Goal: Transaction & Acquisition: Book appointment/travel/reservation

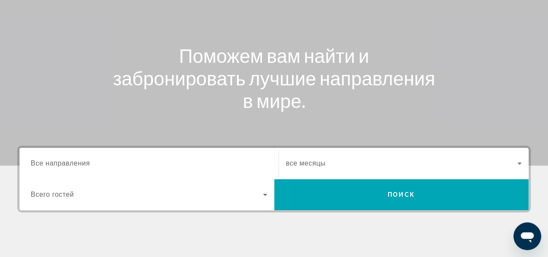
scroll to position [173, 0]
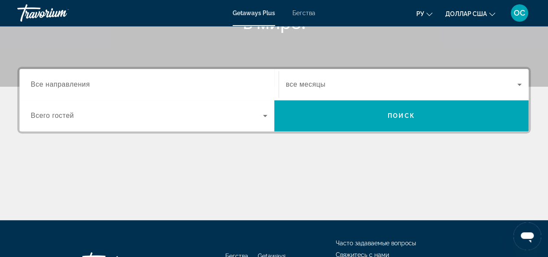
click at [292, 15] on font "Бегства" at bounding box center [303, 13] width 23 height 7
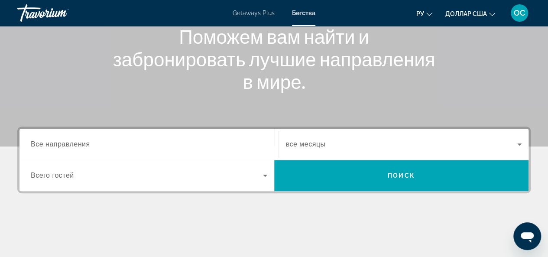
scroll to position [130, 0]
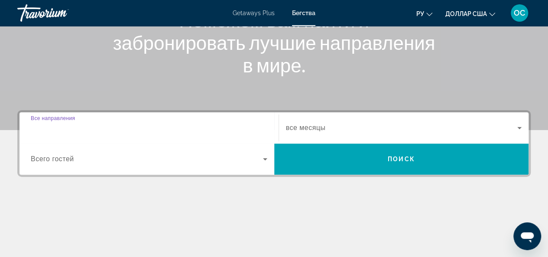
click at [90, 131] on input "Destination Все направления" at bounding box center [149, 128] width 236 height 10
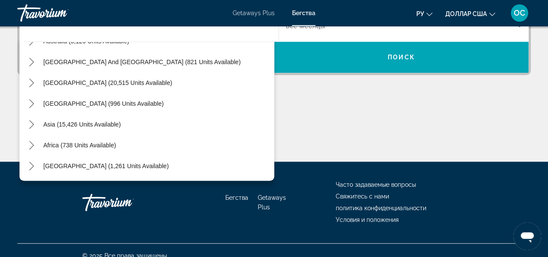
scroll to position [242, 0]
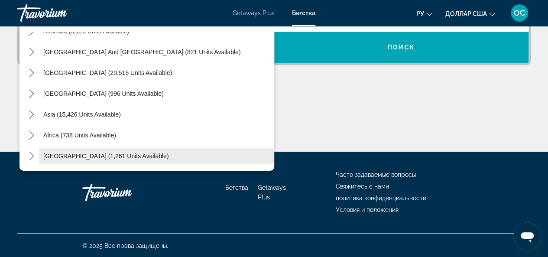
click at [85, 154] on span "[GEOGRAPHIC_DATA] (1,261 units available)" at bounding box center [105, 155] width 125 height 7
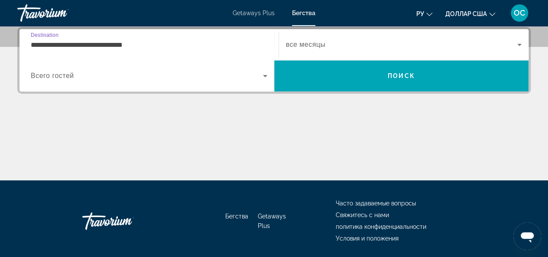
scroll to position [211, 0]
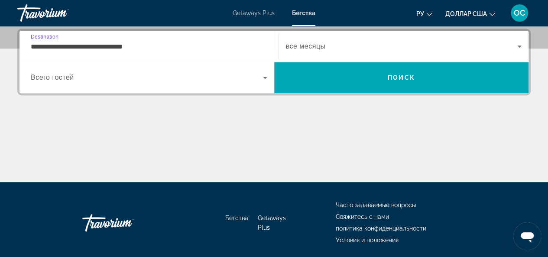
click at [31, 47] on input "**********" at bounding box center [149, 47] width 236 height 10
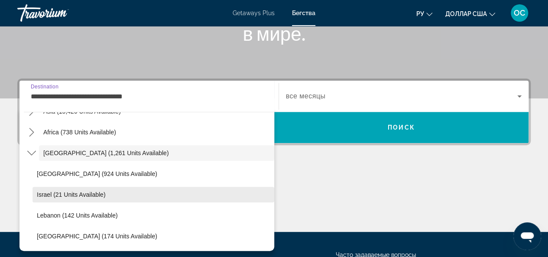
scroll to position [155, 0]
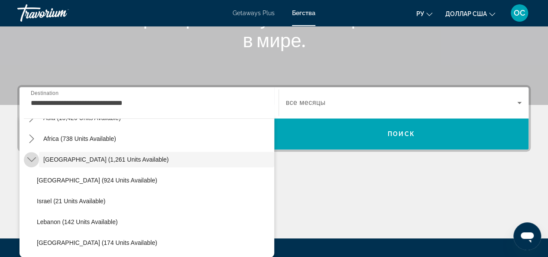
click at [35, 160] on icon "Toggle Middle East (1,261 units available) submenu" at bounding box center [31, 159] width 9 height 9
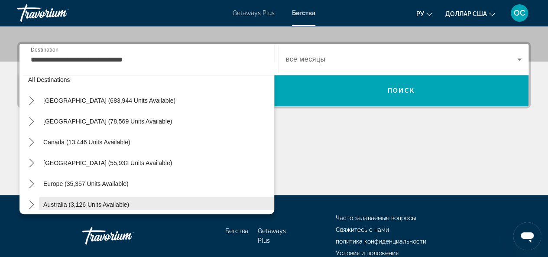
scroll to position [0, 0]
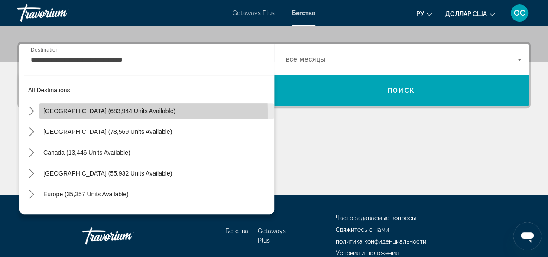
click at [55, 113] on span "[GEOGRAPHIC_DATA] (683,944 units available)" at bounding box center [109, 110] width 132 height 7
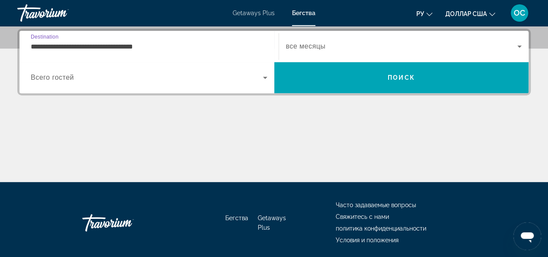
click at [50, 47] on input "**********" at bounding box center [149, 47] width 236 height 10
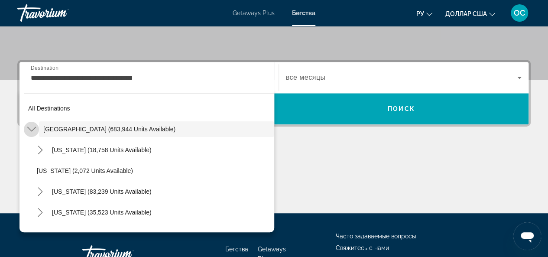
click at [31, 129] on icon "Toggle United States (683,944 units available) submenu" at bounding box center [31, 129] width 9 height 9
click at [31, 150] on icon "Toggle Mexico (78,569 units available) submenu" at bounding box center [31, 149] width 9 height 9
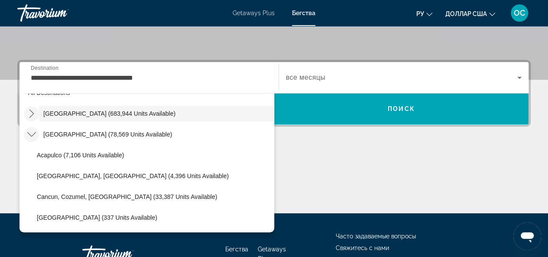
scroll to position [3, 0]
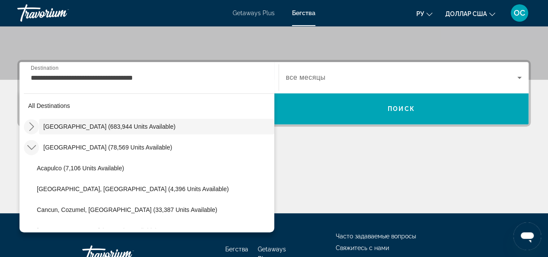
click at [33, 143] on icon "Toggle Mexico (78,569 units available) submenu" at bounding box center [31, 147] width 9 height 9
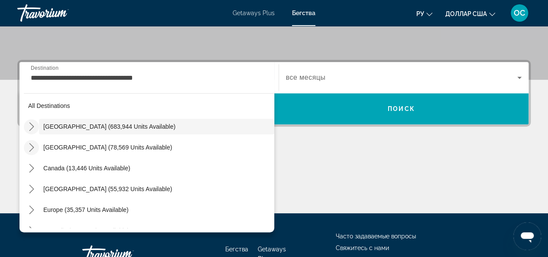
scroll to position [46, 0]
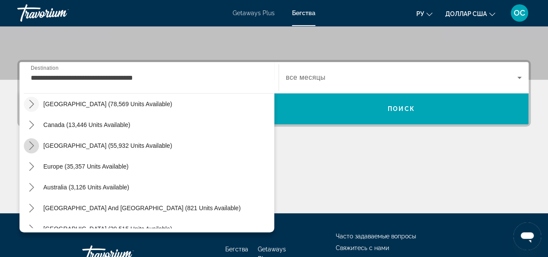
click at [32, 148] on icon "Toggle Caribbean & Atlantic Islands (55,932 units available) submenu" at bounding box center [31, 145] width 9 height 9
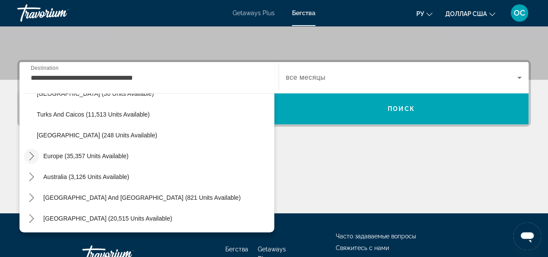
scroll to position [390, 0]
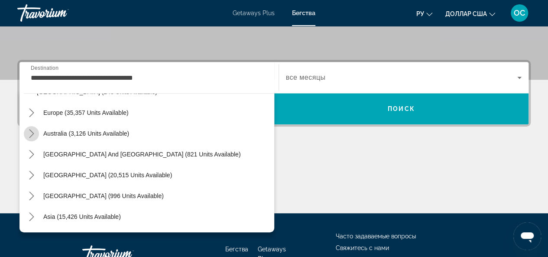
click at [30, 133] on icon "Toggle Australia (3,126 units available) submenu" at bounding box center [31, 133] width 9 height 9
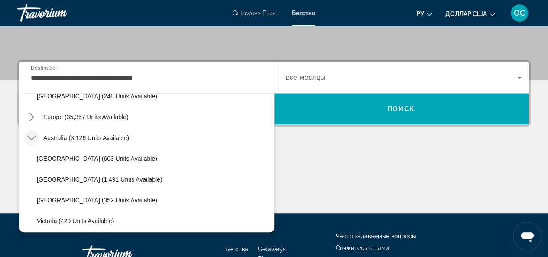
scroll to position [367, 0]
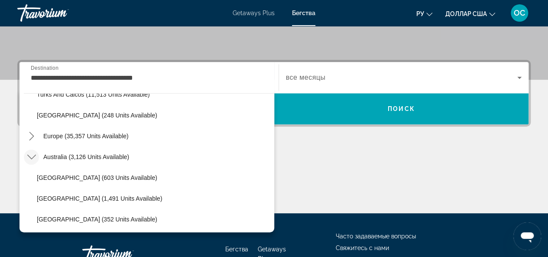
click at [30, 133] on icon "Toggle Europe (35,357 units available) submenu" at bounding box center [31, 136] width 9 height 9
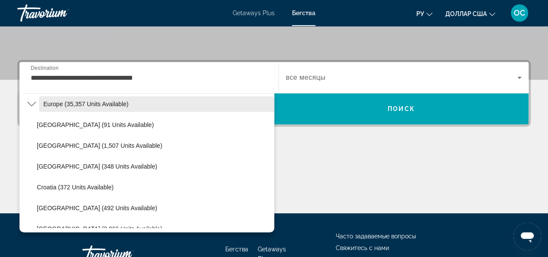
click at [52, 104] on span "Europe (35,357 units available)" at bounding box center [85, 103] width 85 height 7
type input "**********"
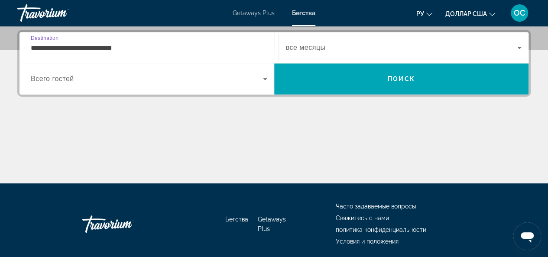
scroll to position [211, 0]
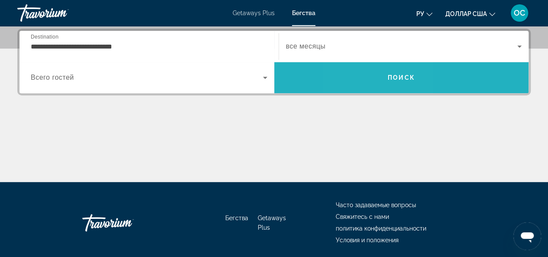
click at [371, 68] on span "Search" at bounding box center [401, 77] width 255 height 21
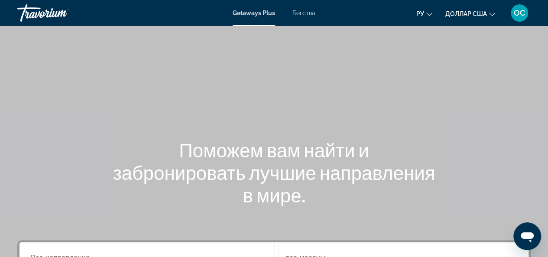
scroll to position [130, 0]
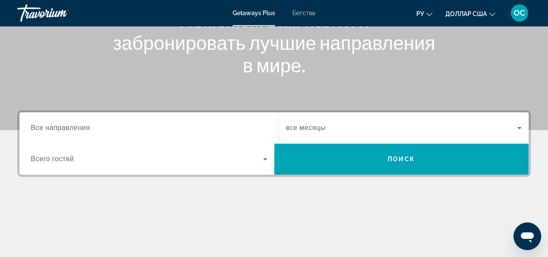
click at [80, 128] on span "Все направления" at bounding box center [60, 127] width 59 height 7
click at [80, 128] on input "Destination Все направления" at bounding box center [149, 128] width 236 height 10
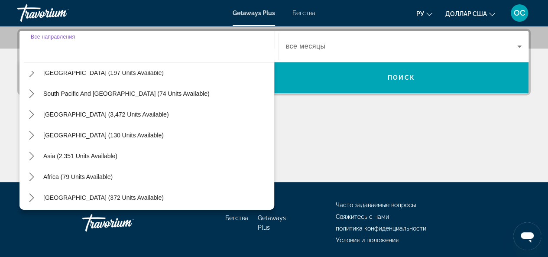
scroll to position [140, 0]
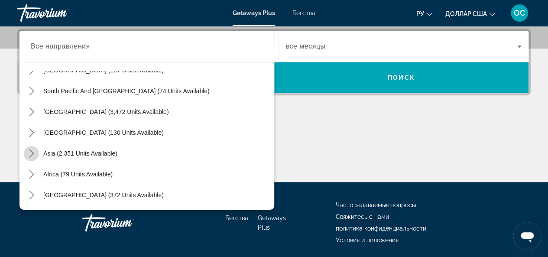
click at [33, 153] on icon "Toggle Asia (2,351 units available) submenu" at bounding box center [31, 153] width 9 height 9
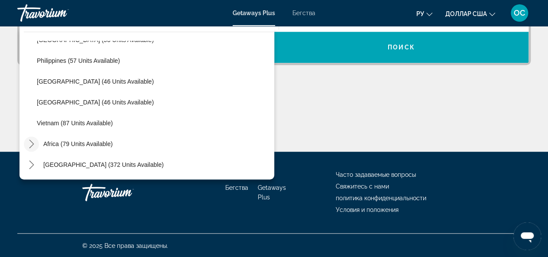
scroll to position [242, 0]
click at [31, 163] on icon "Toggle Middle East (372 units available) submenu" at bounding box center [31, 164] width 9 height 9
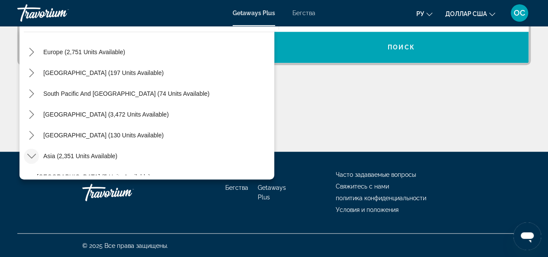
scroll to position [151, 0]
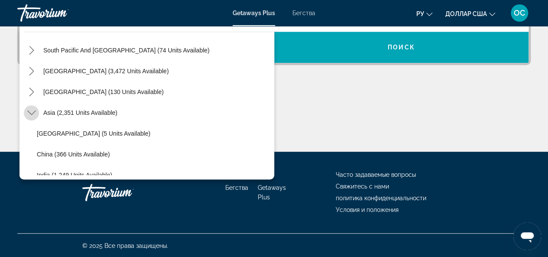
click at [30, 112] on icon "Toggle Asia (2,351 units available) submenu" at bounding box center [31, 112] width 9 height 9
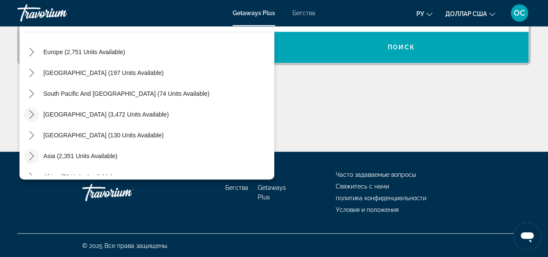
scroll to position [64, 0]
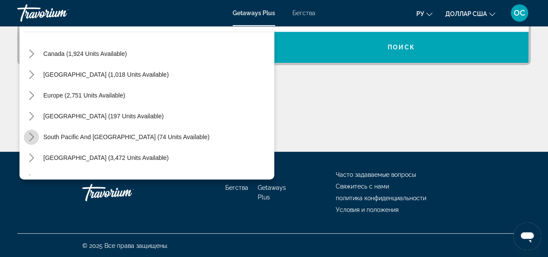
click at [27, 136] on icon "Toggle South Pacific and Oceania (74 units available) submenu" at bounding box center [31, 136] width 9 height 9
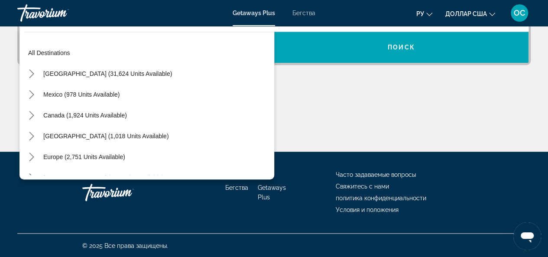
scroll to position [0, 0]
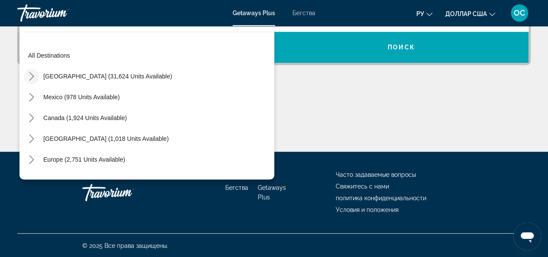
click at [33, 74] on icon "Toggle United States (31,624 units available) submenu" at bounding box center [31, 76] width 9 height 9
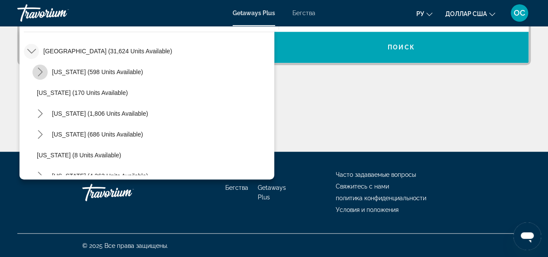
click at [39, 72] on icon "Toggle Arizona (598 units available) submenu" at bounding box center [40, 72] width 9 height 9
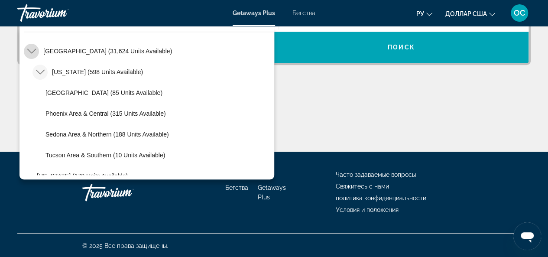
click at [31, 51] on icon "Toggle United States (31,624 units available) submenu" at bounding box center [31, 51] width 9 height 9
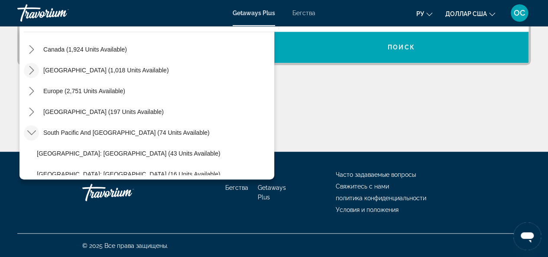
scroll to position [112, 0]
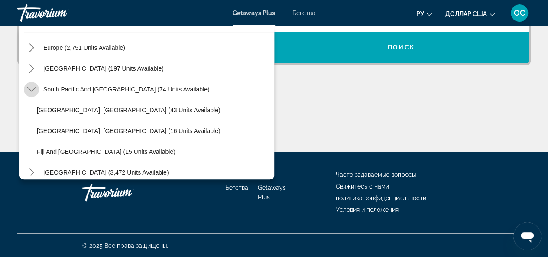
click at [35, 87] on icon "Toggle South Pacific and Oceania (74 units available) submenu" at bounding box center [31, 89] width 9 height 9
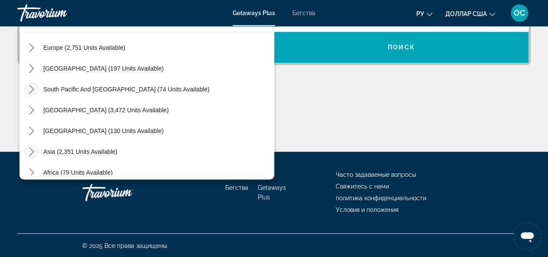
click at [355, 97] on div "Основное содержание" at bounding box center [273, 119] width 513 height 65
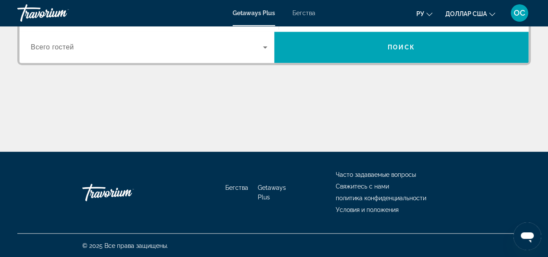
click at [300, 14] on font "Бегства" at bounding box center [303, 13] width 23 height 7
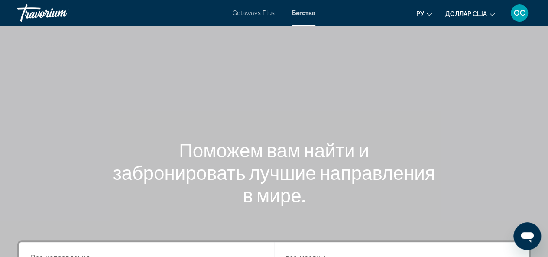
scroll to position [130, 0]
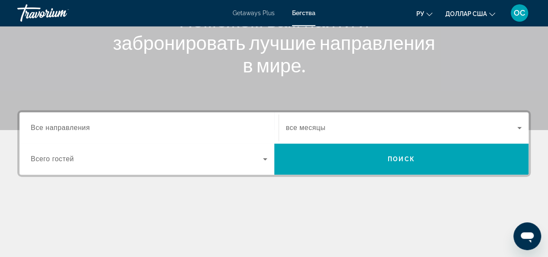
click at [84, 132] on input "Destination Все направления" at bounding box center [149, 128] width 236 height 10
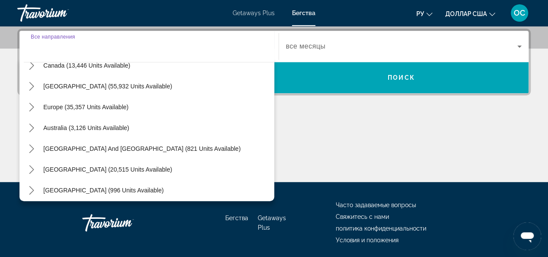
scroll to position [140, 0]
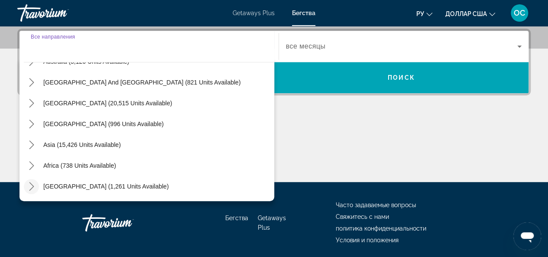
click at [34, 183] on icon "Toggle Middle East (1,261 units available) submenu" at bounding box center [31, 186] width 9 height 9
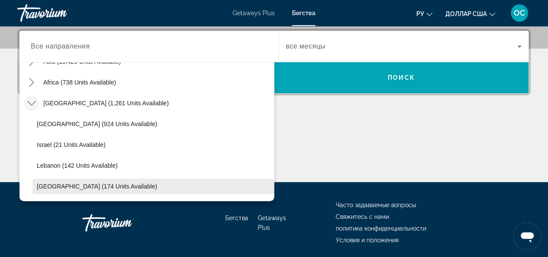
click at [42, 186] on span "[GEOGRAPHIC_DATA] (174 units available)" at bounding box center [97, 186] width 120 height 7
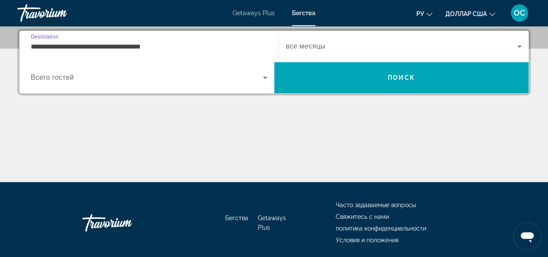
click at [98, 47] on input "**********" at bounding box center [149, 47] width 236 height 10
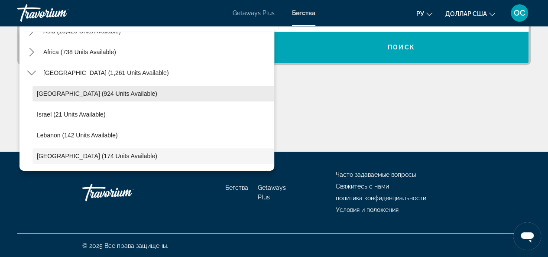
click at [86, 95] on span "[GEOGRAPHIC_DATA] (924 units available)" at bounding box center [97, 93] width 120 height 7
type input "**********"
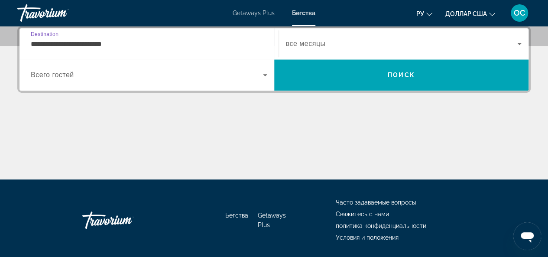
scroll to position [211, 0]
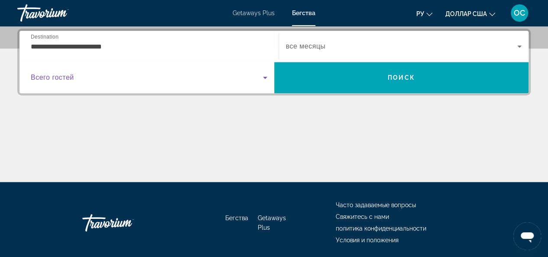
click at [264, 75] on icon "Search widget" at bounding box center [265, 77] width 10 height 10
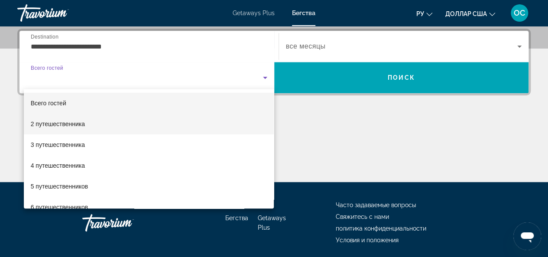
click at [135, 120] on mat-option "2 путешественника" at bounding box center [149, 123] width 250 height 21
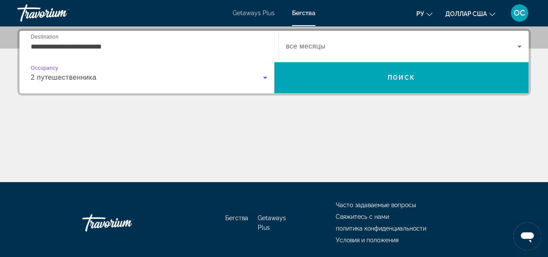
click at [515, 45] on icon "Search widget" at bounding box center [519, 46] width 10 height 10
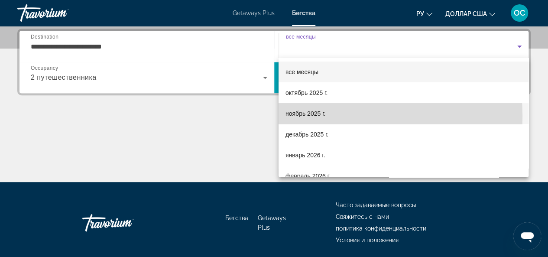
click at [313, 115] on font "ноябрь 2025 г." at bounding box center [305, 113] width 40 height 7
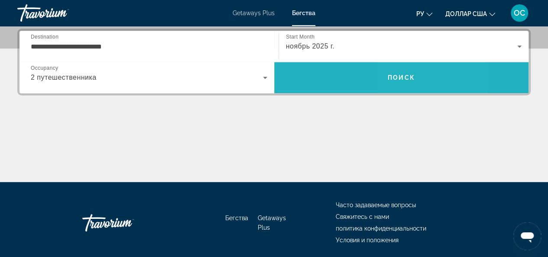
click at [398, 80] on span "Поиск" at bounding box center [400, 77] width 27 height 7
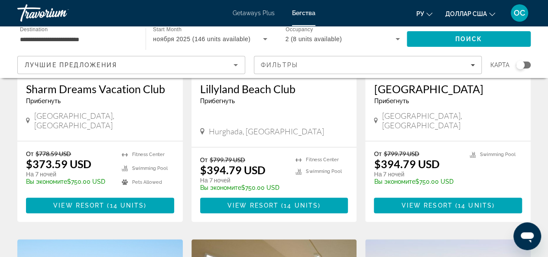
scroll to position [303, 0]
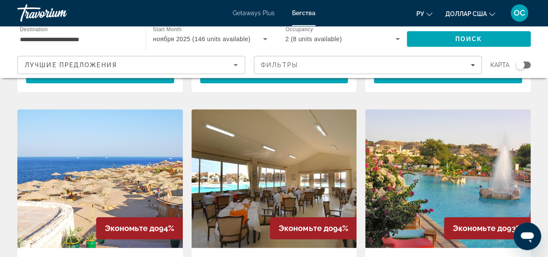
click at [119, 196] on img "Основное содержание" at bounding box center [99, 178] width 165 height 139
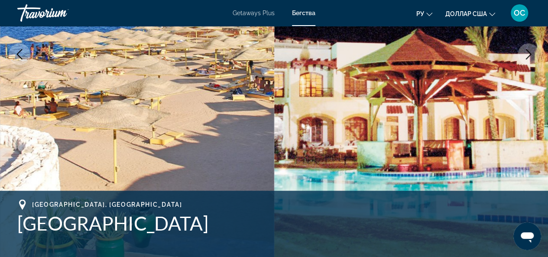
scroll to position [87, 0]
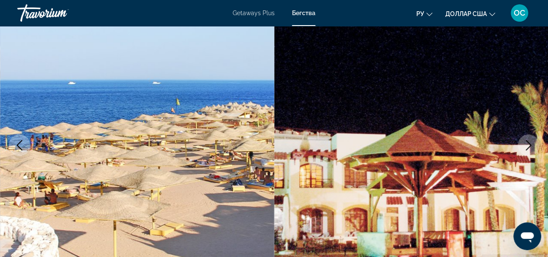
click at [530, 145] on icon "Next image" at bounding box center [528, 145] width 6 height 10
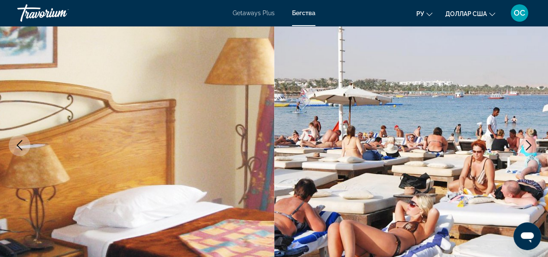
click at [530, 145] on icon "Next image" at bounding box center [528, 145] width 6 height 10
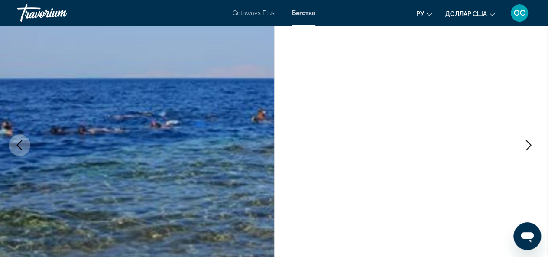
click at [530, 145] on icon "Next image" at bounding box center [528, 145] width 6 height 10
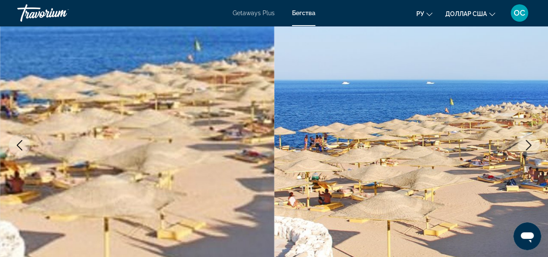
click at [530, 145] on icon "Next image" at bounding box center [528, 145] width 6 height 10
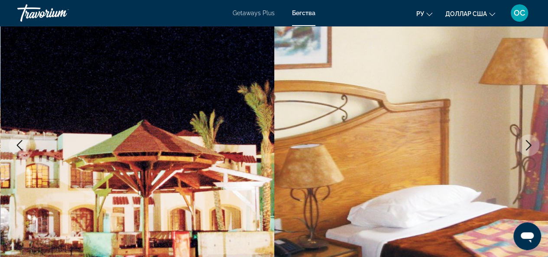
click at [530, 145] on icon "Next image" at bounding box center [528, 145] width 6 height 10
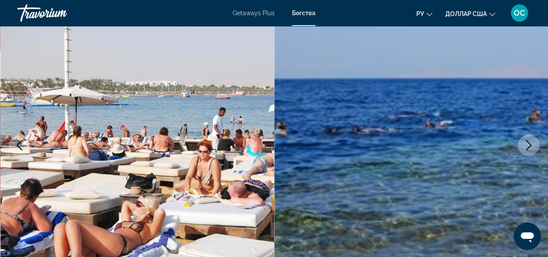
click at [530, 145] on icon "Next image" at bounding box center [528, 145] width 6 height 10
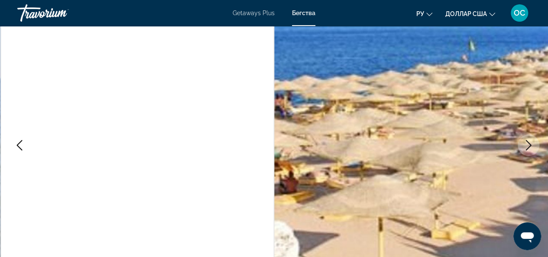
click at [530, 145] on icon "Next image" at bounding box center [528, 145] width 6 height 10
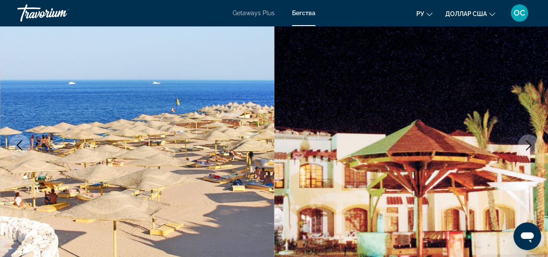
click at [530, 145] on icon "Next image" at bounding box center [528, 145] width 6 height 10
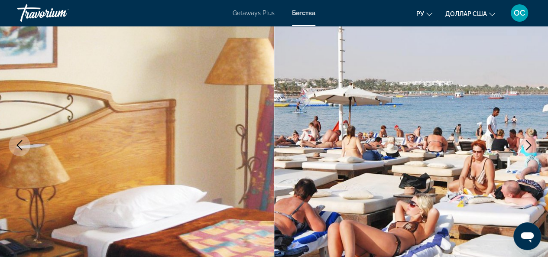
click at [530, 146] on icon "Next image" at bounding box center [528, 145] width 10 height 10
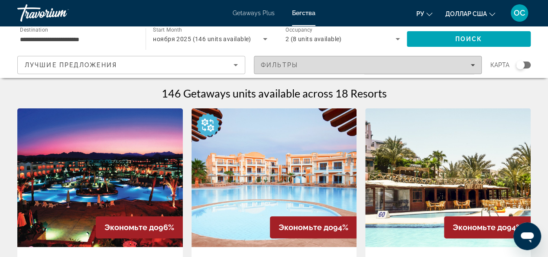
click at [468, 65] on div "Фильтры" at bounding box center [368, 64] width 214 height 7
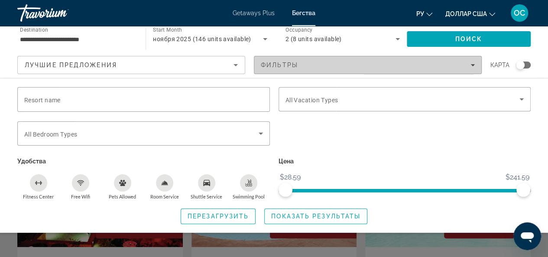
click at [470, 66] on icon "Filters" at bounding box center [472, 65] width 4 height 4
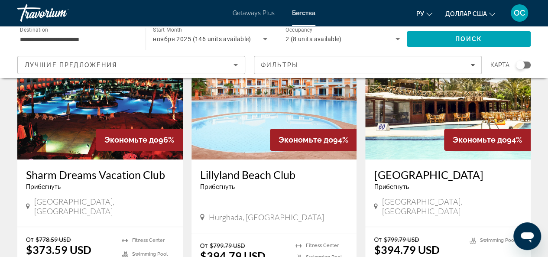
scroll to position [87, 0]
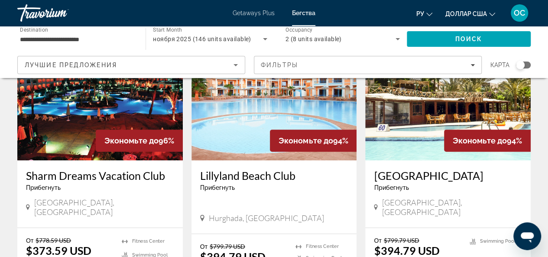
click at [68, 130] on img "Основное содержание" at bounding box center [99, 91] width 165 height 139
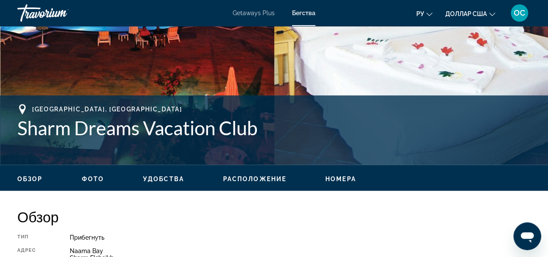
scroll to position [303, 0]
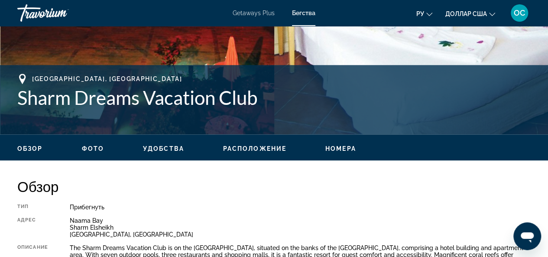
click at [93, 149] on span "Фото" at bounding box center [93, 148] width 22 height 7
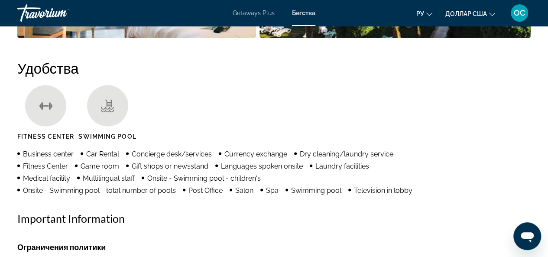
scroll to position [854, 0]
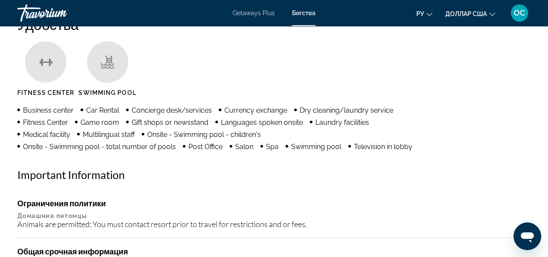
click at [450, 84] on ul "Fitness Center Swimming Pool" at bounding box center [273, 72] width 513 height 61
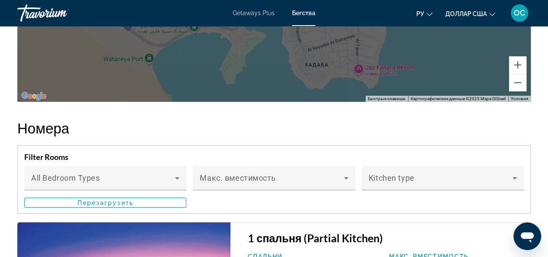
scroll to position [1417, 0]
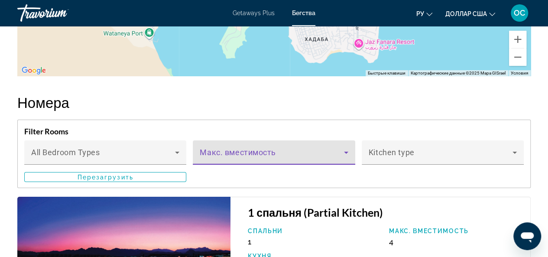
click at [346, 150] on icon "Основное содержание" at bounding box center [346, 152] width 10 height 10
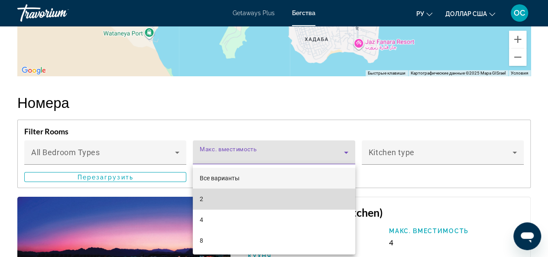
click at [286, 201] on mat-option "2" at bounding box center [274, 198] width 162 height 21
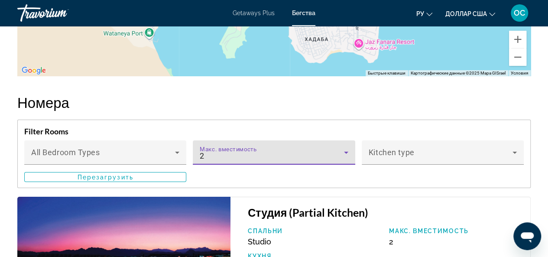
click at [349, 151] on icon "Основное содержание" at bounding box center [346, 152] width 10 height 10
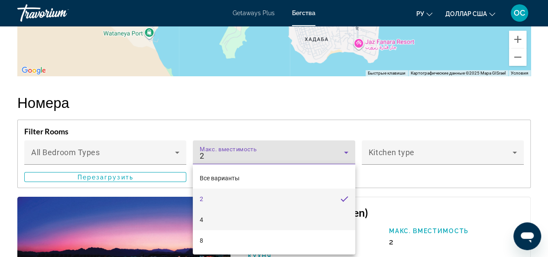
click at [280, 216] on mat-option "4" at bounding box center [274, 219] width 162 height 21
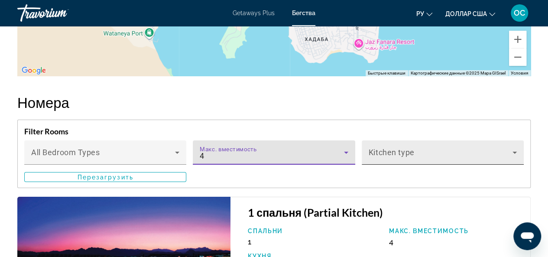
click at [515, 151] on icon "Основное содержание" at bounding box center [514, 152] width 4 height 2
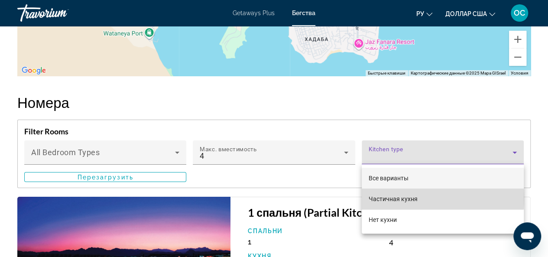
click at [413, 198] on font "Частичная кухня" at bounding box center [392, 198] width 49 height 7
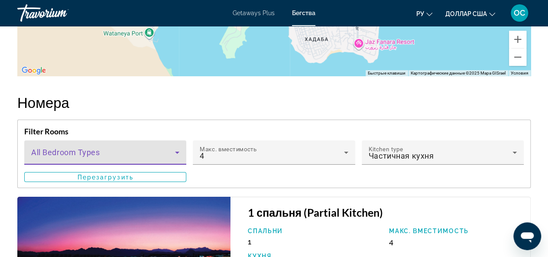
click at [178, 150] on icon "Основное содержание" at bounding box center [177, 152] width 10 height 10
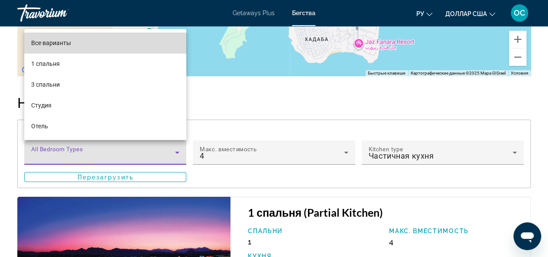
click at [56, 40] on font "Все варианты" at bounding box center [51, 42] width 40 height 7
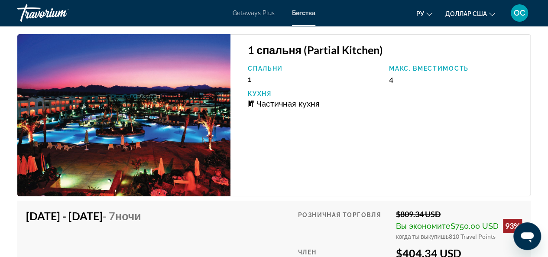
scroll to position [1622, 0]
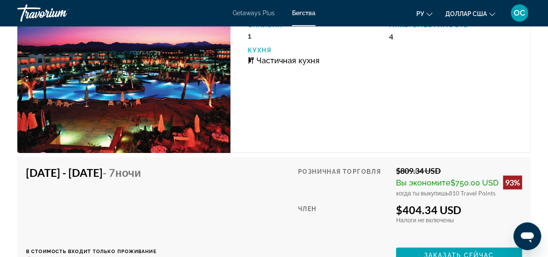
click at [137, 175] on h4 "Nov 1, 2025 - Nov 8, 2025 - 7 ночи" at bounding box center [88, 172] width 124 height 13
click at [150, 180] on div "Nov 1, 2025 - Nov 8, 2025 - 7 ночи" at bounding box center [88, 174] width 124 height 17
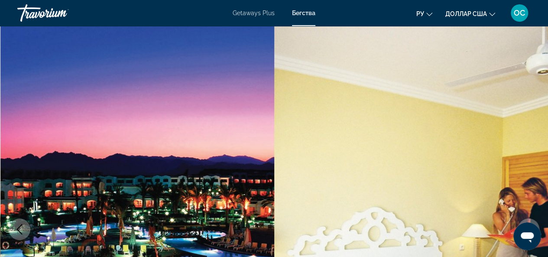
scroll to position [0, 0]
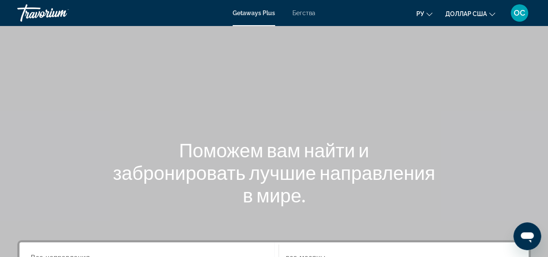
click at [263, 13] on font "Getaways Plus" at bounding box center [253, 13] width 42 height 7
click at [302, 13] on font "Бегства" at bounding box center [303, 13] width 23 height 7
click at [251, 11] on font "Getaways Plus" at bounding box center [253, 13] width 42 height 7
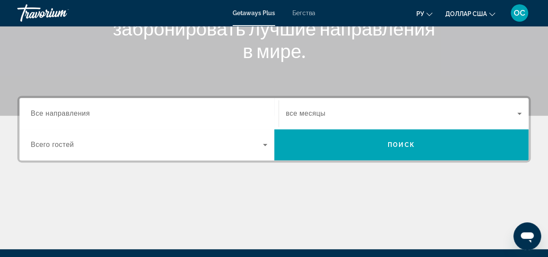
scroll to position [216, 0]
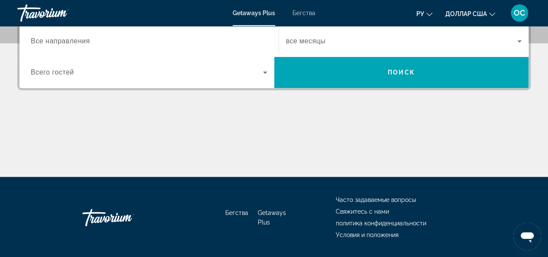
click at [170, 41] on input "Destination Все направления" at bounding box center [149, 41] width 236 height 10
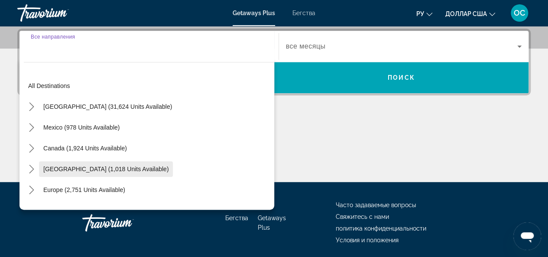
scroll to position [140, 0]
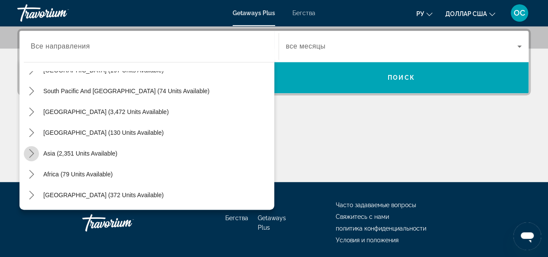
click at [29, 155] on icon "Toggle Asia (2,351 units available) submenu" at bounding box center [31, 153] width 9 height 9
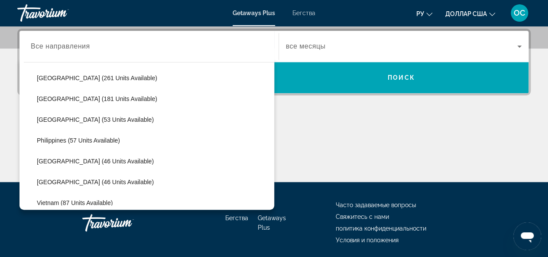
scroll to position [342, 0]
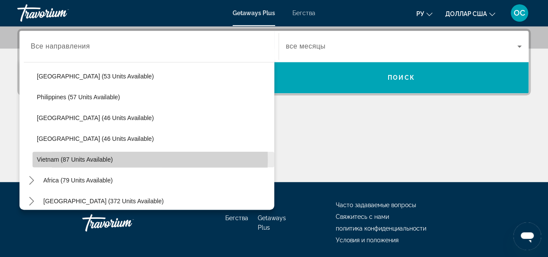
click at [49, 158] on span "Vietnam (87 units available)" at bounding box center [75, 159] width 76 height 7
type input "**********"
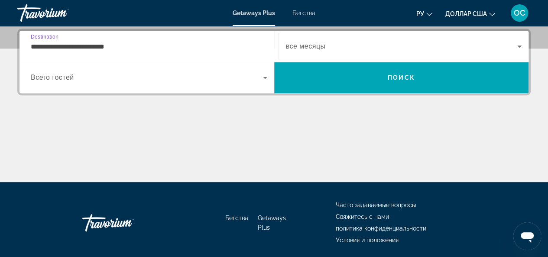
click at [262, 77] on icon "Search widget" at bounding box center [265, 77] width 10 height 10
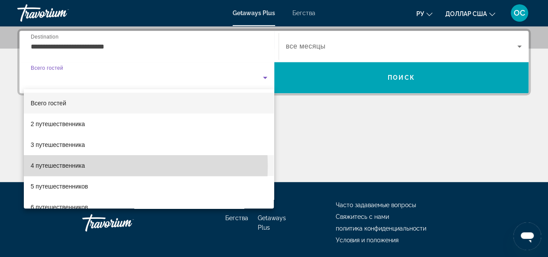
click at [70, 166] on font "4 путешественника" at bounding box center [58, 165] width 54 height 7
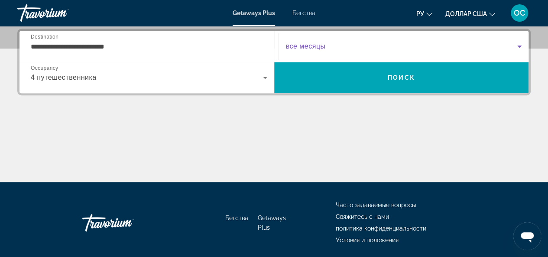
click at [522, 44] on icon "Search widget" at bounding box center [519, 46] width 10 height 10
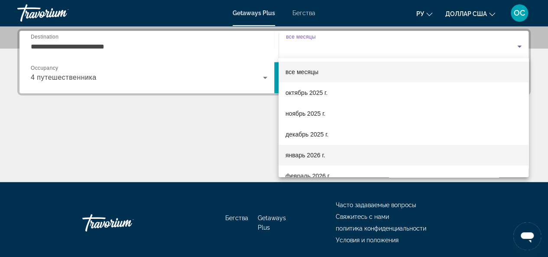
click at [297, 152] on font "январь 2026 г." at bounding box center [305, 154] width 40 height 7
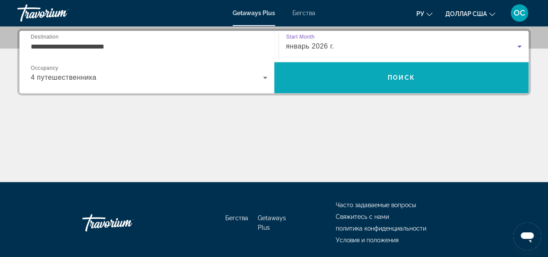
click at [367, 82] on span "Search" at bounding box center [401, 77] width 255 height 21
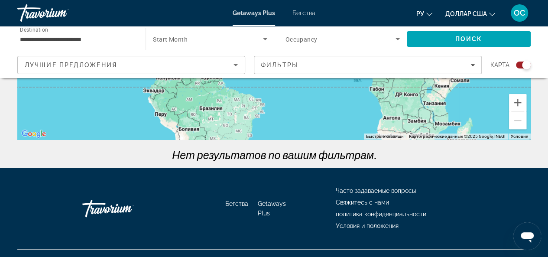
scroll to position [223, 0]
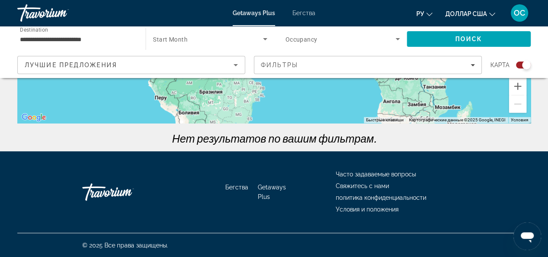
click at [259, 190] on font "Getaways Plus" at bounding box center [272, 192] width 28 height 16
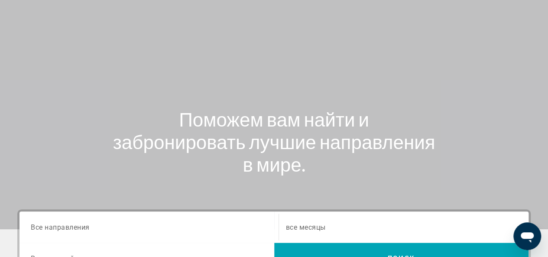
scroll to position [130, 0]
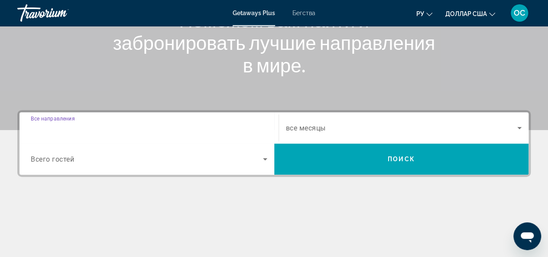
click at [172, 125] on input "Destination Все направления" at bounding box center [149, 128] width 236 height 10
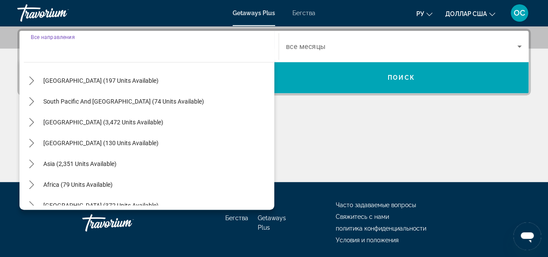
scroll to position [140, 0]
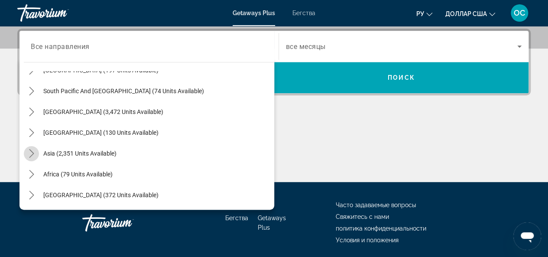
click at [35, 151] on icon "Toggle Asia (2,351 units available) submenu" at bounding box center [31, 153] width 9 height 9
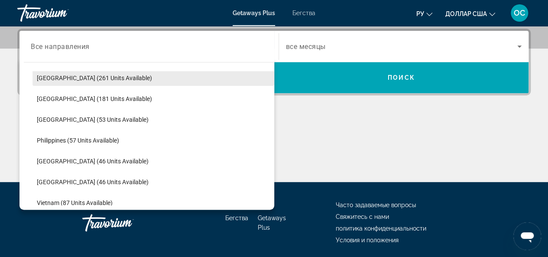
scroll to position [342, 0]
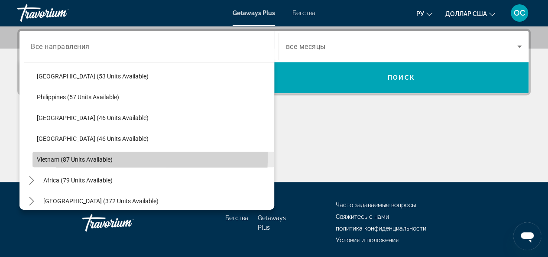
click at [52, 156] on span "Vietnam (87 units available)" at bounding box center [75, 159] width 76 height 7
type input "**********"
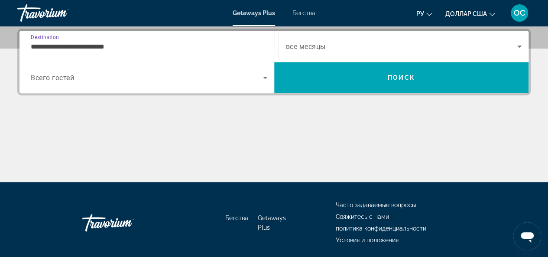
click at [521, 45] on icon "Search widget" at bounding box center [519, 46] width 10 height 10
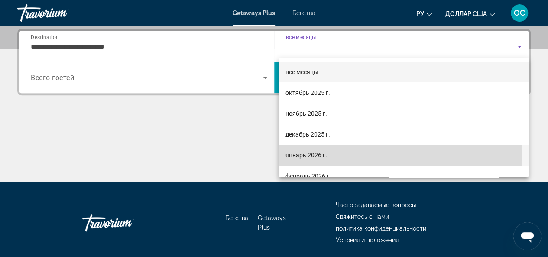
click at [313, 154] on font "январь 2026 г." at bounding box center [306, 154] width 42 height 7
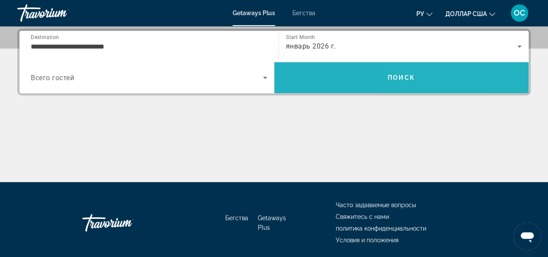
click at [451, 71] on span "Search" at bounding box center [401, 77] width 255 height 21
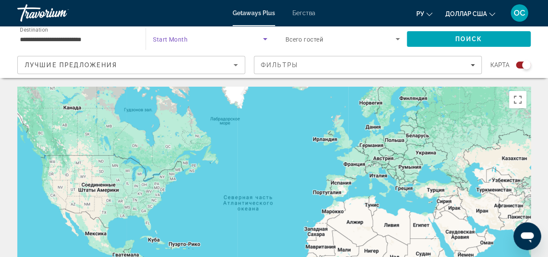
click at [266, 37] on icon "Search widget" at bounding box center [265, 39] width 10 height 10
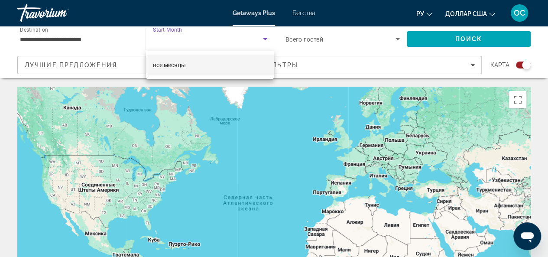
click at [342, 46] on div at bounding box center [274, 128] width 548 height 257
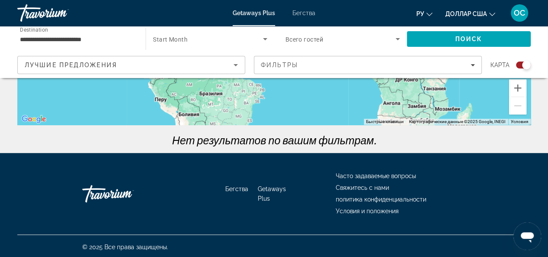
scroll to position [223, 0]
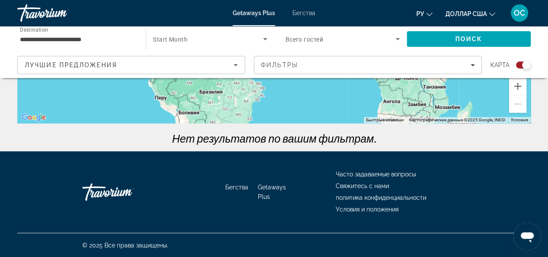
click at [240, 189] on font "Бегства" at bounding box center [236, 187] width 23 height 7
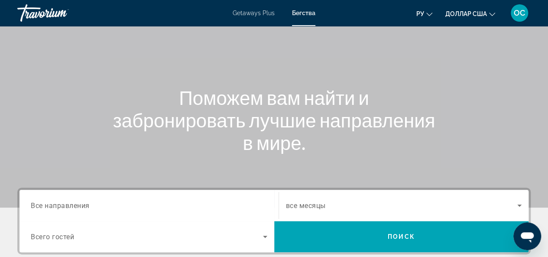
scroll to position [130, 0]
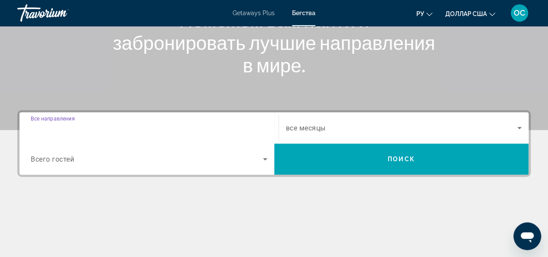
click at [90, 127] on input "Destination Все направления" at bounding box center [149, 128] width 236 height 10
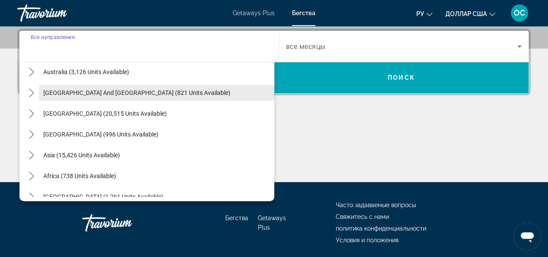
scroll to position [140, 0]
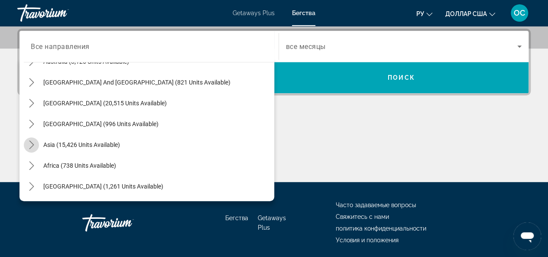
click at [30, 146] on icon "Toggle Asia (15,426 units available) submenu" at bounding box center [31, 144] width 9 height 9
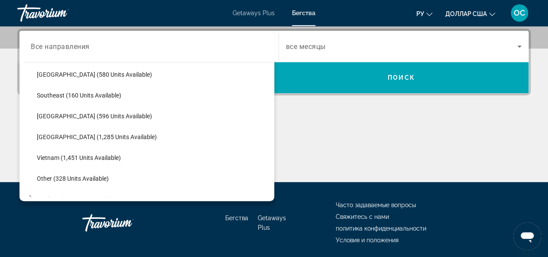
scroll to position [452, 0]
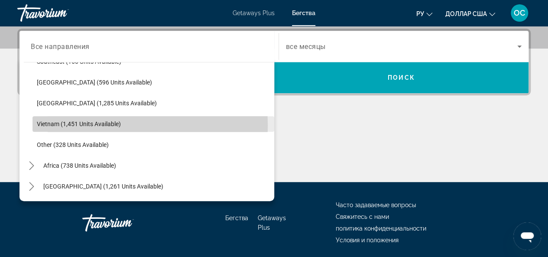
click at [47, 125] on span "Vietnam (1,451 units available)" at bounding box center [79, 123] width 84 height 7
type input "**********"
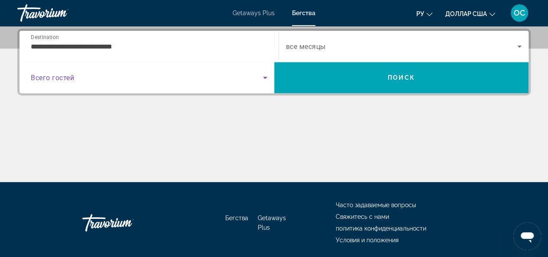
click at [264, 77] on icon "Search widget" at bounding box center [265, 78] width 4 height 2
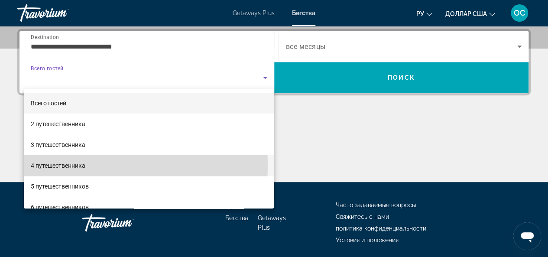
click at [80, 165] on font "4 путешественника" at bounding box center [58, 165] width 55 height 7
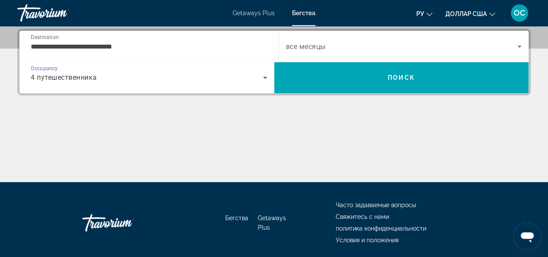
click at [518, 45] on icon "Search widget" at bounding box center [519, 46] width 10 height 10
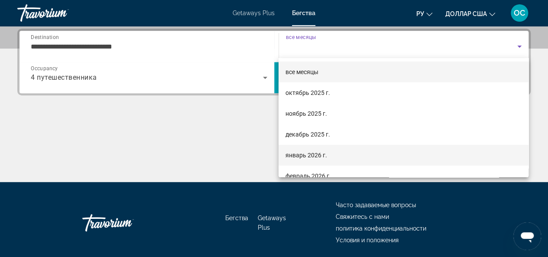
click at [334, 154] on mat-option "январь 2026 г." at bounding box center [403, 155] width 250 height 21
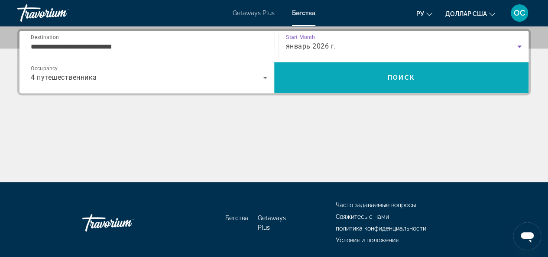
click at [402, 82] on span "Search" at bounding box center [401, 77] width 255 height 21
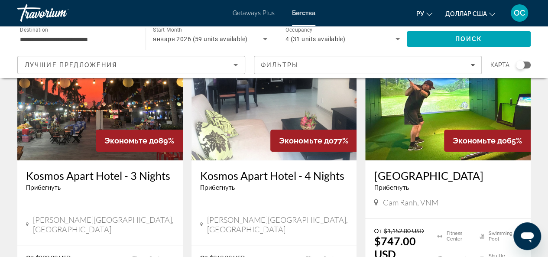
scroll to position [173, 0]
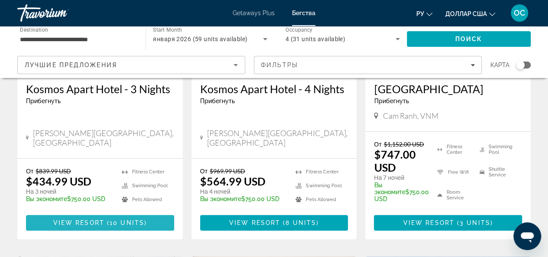
click at [125, 226] on span "10 units" at bounding box center [127, 222] width 35 height 7
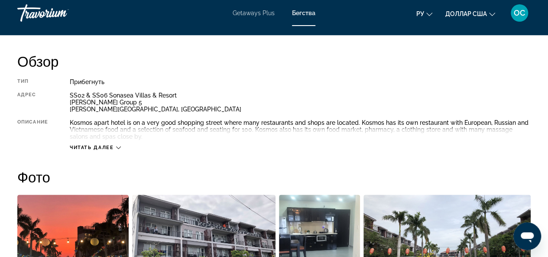
scroll to position [433, 0]
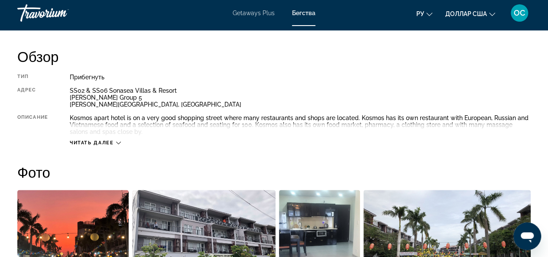
click at [100, 142] on span "Читать далее" at bounding box center [92, 143] width 44 height 6
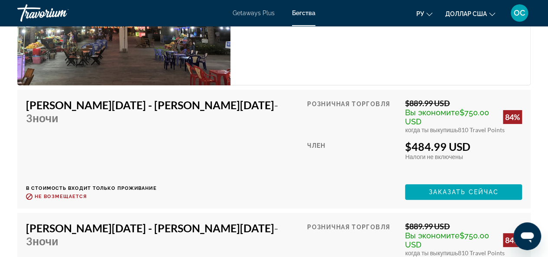
scroll to position [1688, 0]
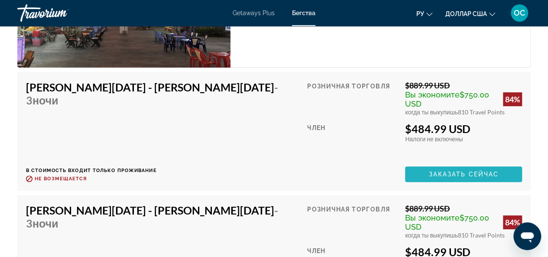
click at [424, 173] on span "Основное содержание" at bounding box center [463, 174] width 117 height 21
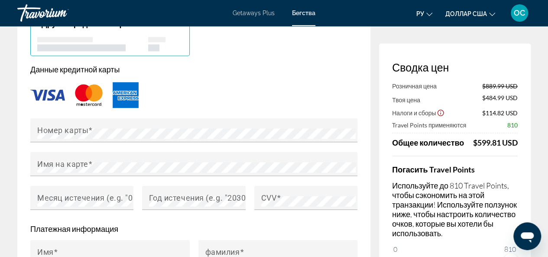
scroll to position [689, 0]
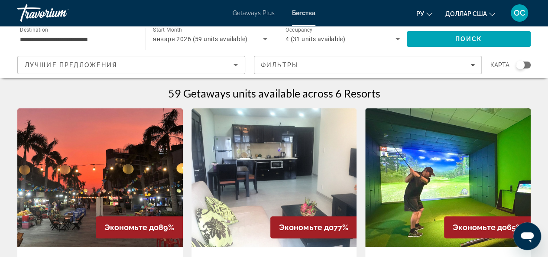
click at [264, 13] on font "Getaways Plus" at bounding box center [253, 13] width 42 height 7
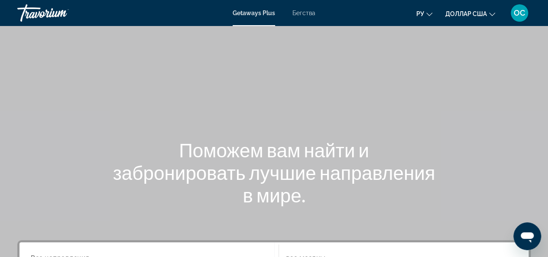
scroll to position [173, 0]
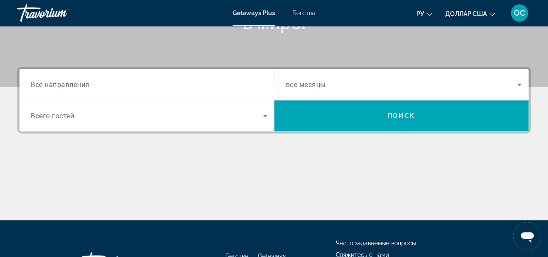
click at [144, 90] on div "Search widget" at bounding box center [149, 84] width 236 height 25
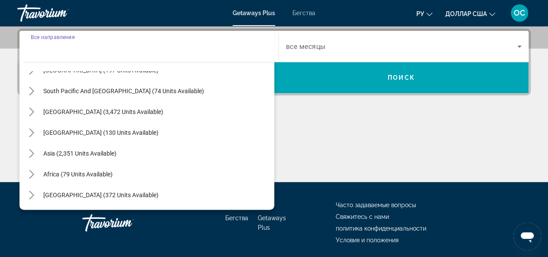
scroll to position [242, 0]
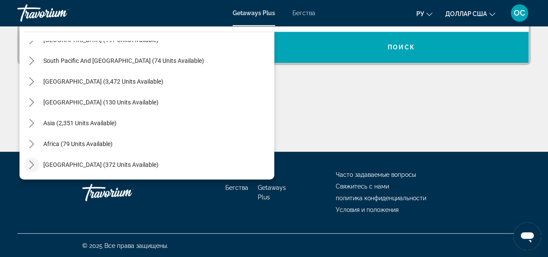
click at [34, 162] on icon "Toggle Middle East (372 units available) submenu" at bounding box center [31, 164] width 9 height 9
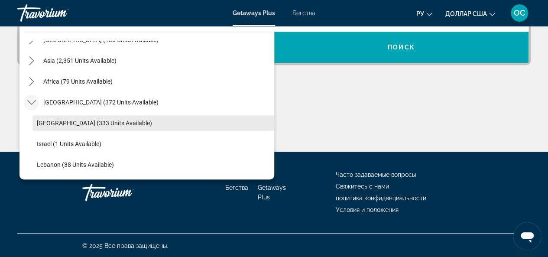
click at [64, 122] on span "Egypt (333 units available)" at bounding box center [94, 122] width 115 height 7
type input "**********"
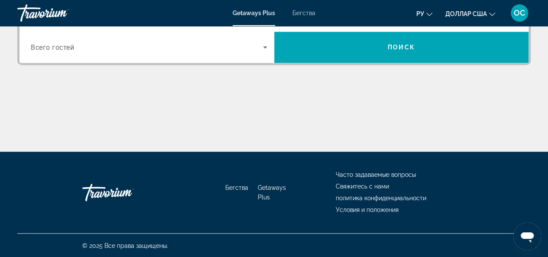
scroll to position [211, 0]
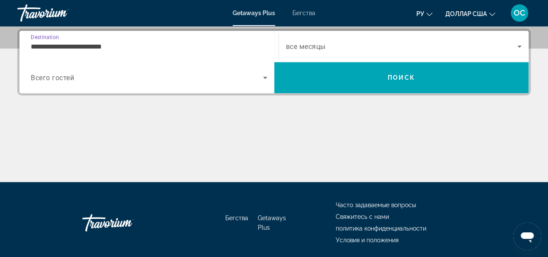
click at [518, 43] on icon "Search widget" at bounding box center [519, 46] width 10 height 10
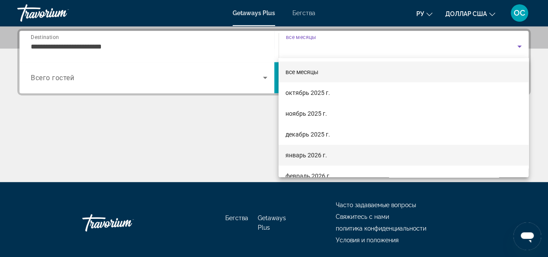
click at [323, 155] on font "январь 2026 г." at bounding box center [306, 154] width 42 height 7
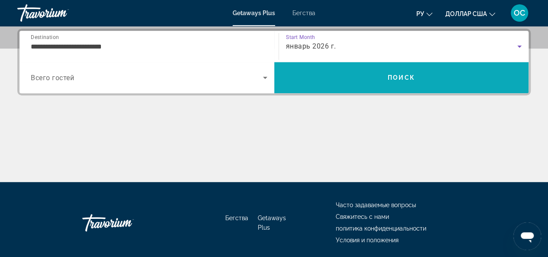
click at [399, 79] on span "Поиск" at bounding box center [400, 77] width 27 height 7
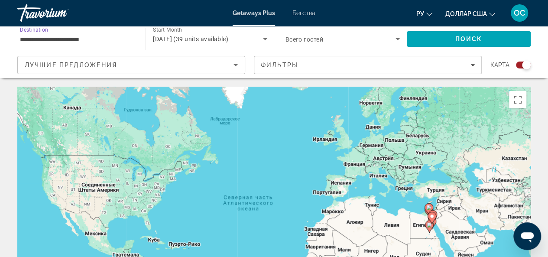
click at [102, 40] on input "**********" at bounding box center [77, 39] width 114 height 10
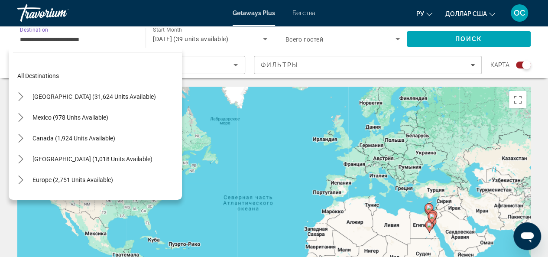
scroll to position [203, 0]
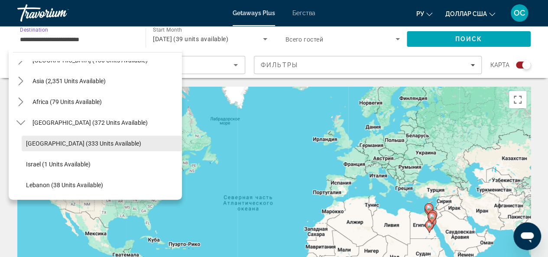
click at [55, 141] on span "Egypt (333 units available)" at bounding box center [83, 143] width 115 height 7
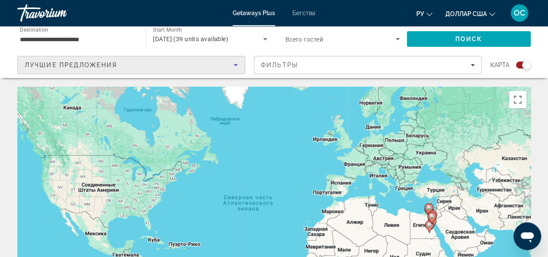
click at [236, 64] on icon "Sort by" at bounding box center [235, 65] width 4 height 2
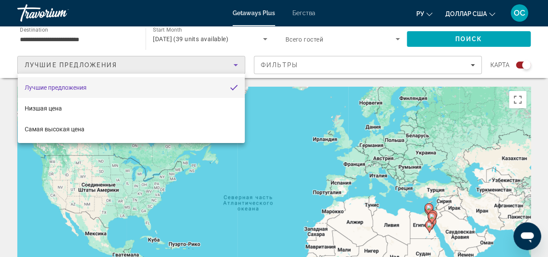
click at [271, 47] on div at bounding box center [274, 128] width 548 height 257
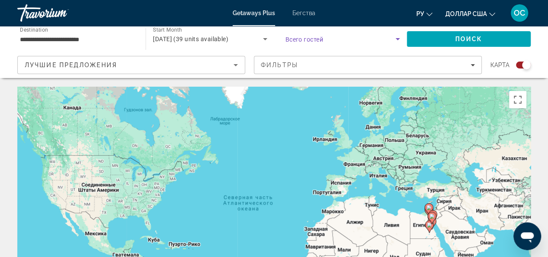
click at [400, 36] on icon "Search widget" at bounding box center [397, 39] width 10 height 10
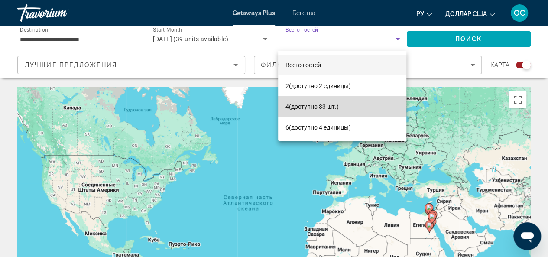
click at [328, 105] on font "(доступно 33 шт.)" at bounding box center [313, 106] width 50 height 7
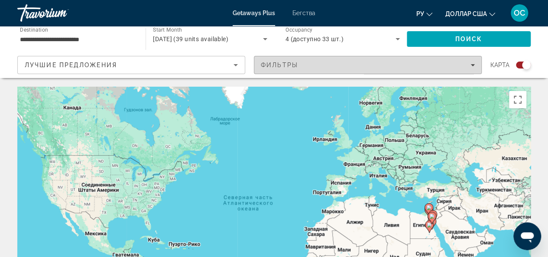
click at [475, 63] on span "Filters" at bounding box center [367, 65] width 227 height 21
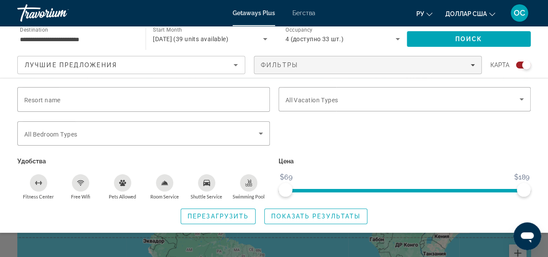
scroll to position [43, 0]
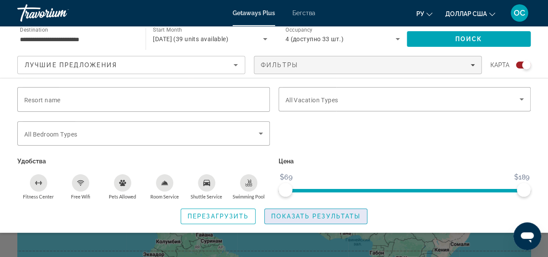
click at [289, 214] on span "Показать результаты" at bounding box center [315, 216] width 89 height 7
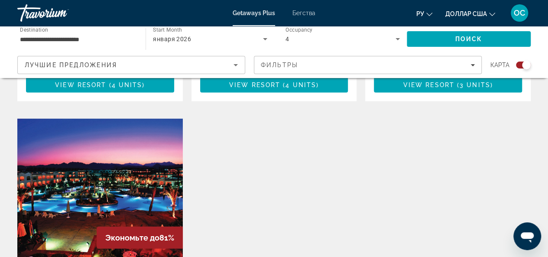
scroll to position [952, 0]
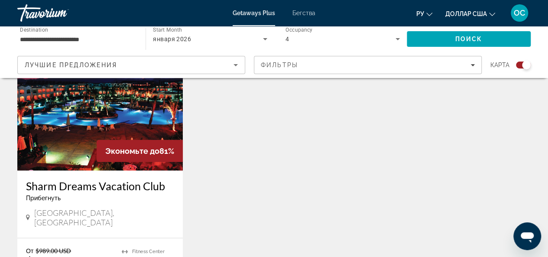
click at [124, 95] on img "Основное содержание" at bounding box center [99, 101] width 165 height 139
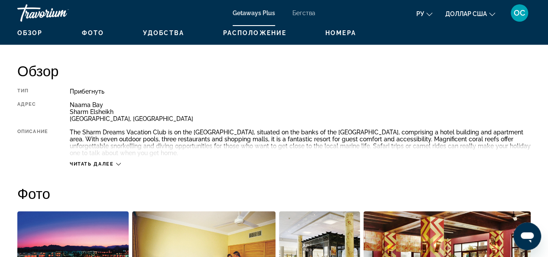
scroll to position [433, 0]
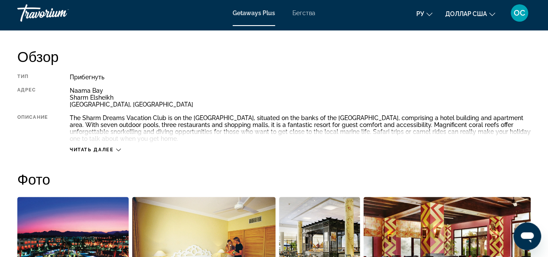
click at [100, 144] on div "Читать далее" at bounding box center [300, 141] width 461 height 24
click at [105, 148] on span "Читать далее" at bounding box center [92, 150] width 44 height 6
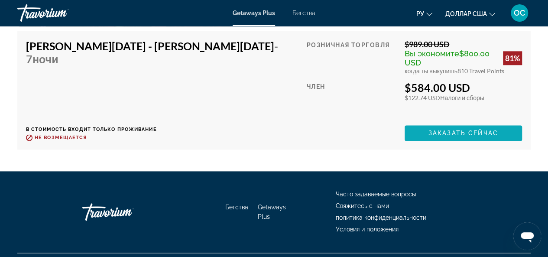
scroll to position [2102, 0]
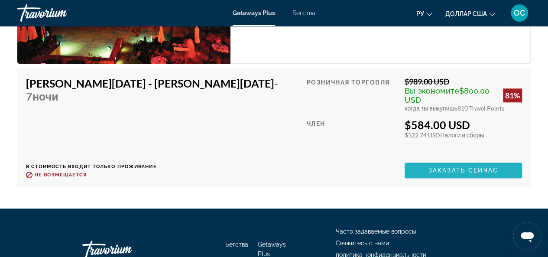
click at [416, 160] on span "Основное содержание" at bounding box center [462, 170] width 117 height 21
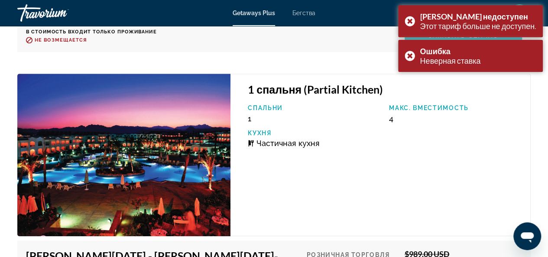
scroll to position [1929, 0]
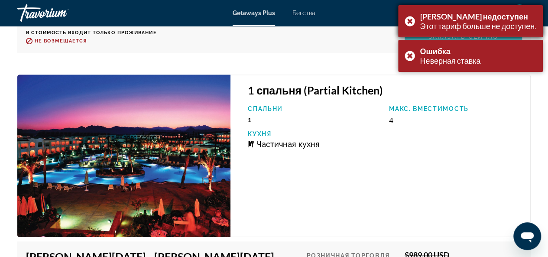
click at [411, 23] on div "Тариф недоступен Этот тариф больше не доступен." at bounding box center [470, 21] width 145 height 32
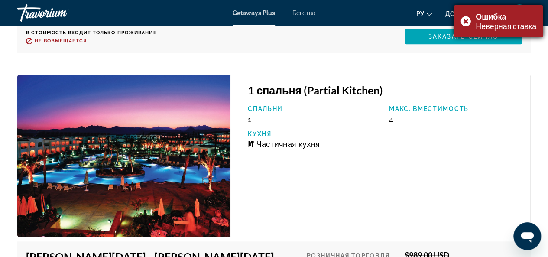
drag, startPoint x: 461, startPoint y: 19, endPoint x: 459, endPoint y: 35, distance: 15.7
click at [461, 20] on div "Ошибка Неверная ставка" at bounding box center [498, 21] width 89 height 32
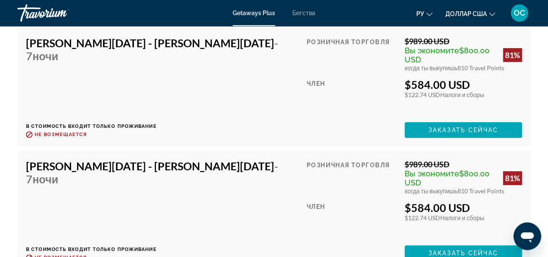
scroll to position [1669, 0]
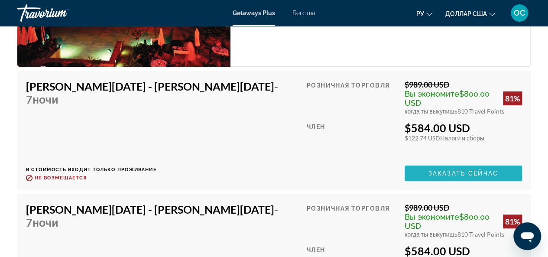
click at [419, 167] on span "Основное содержание" at bounding box center [462, 173] width 117 height 21
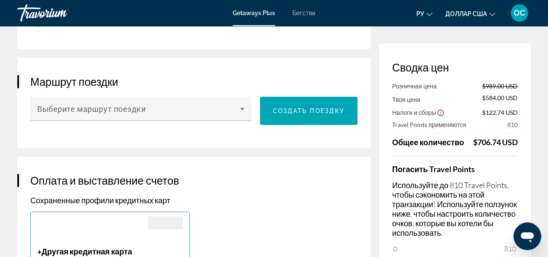
scroll to position [490, 0]
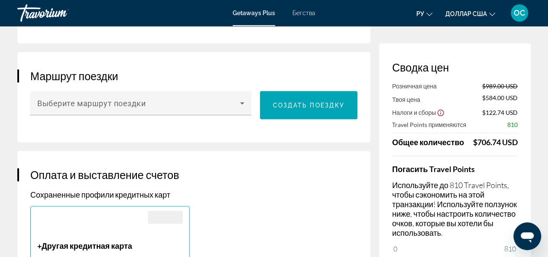
drag, startPoint x: 532, startPoint y: 62, endPoint x: 532, endPoint y: 122, distance: 59.3
drag, startPoint x: 532, startPoint y: 120, endPoint x: 546, endPoint y: 134, distance: 20.2
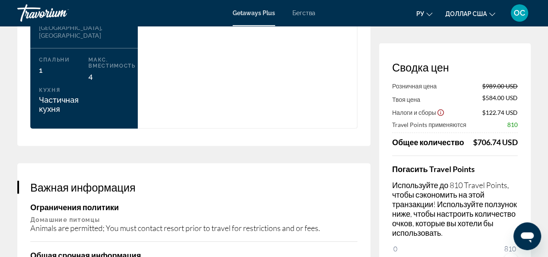
scroll to position [1229, 0]
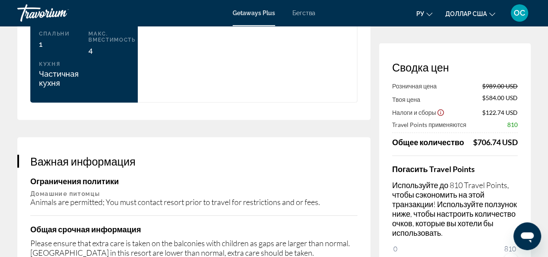
click at [487, 241] on div "Погасить Travel Points Используйте до 810 Travel Points, чтобы сэкономить на эт…" at bounding box center [455, 211] width 126 height 112
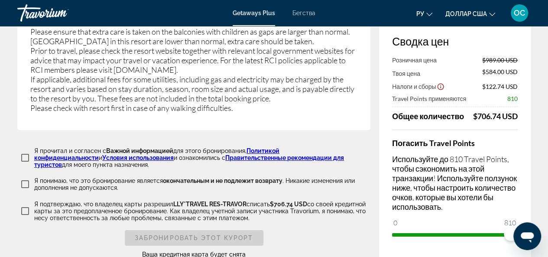
scroll to position [1501, 0]
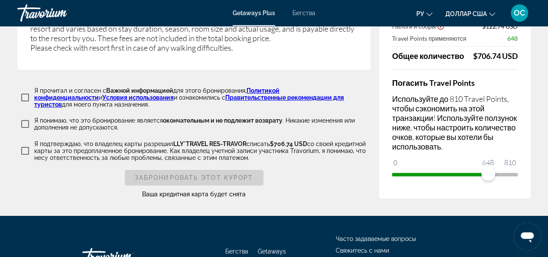
drag, startPoint x: 488, startPoint y: 153, endPoint x: 451, endPoint y: 155, distance: 36.8
click at [451, 173] on span "ngx-slider" at bounding box center [440, 174] width 96 height 3
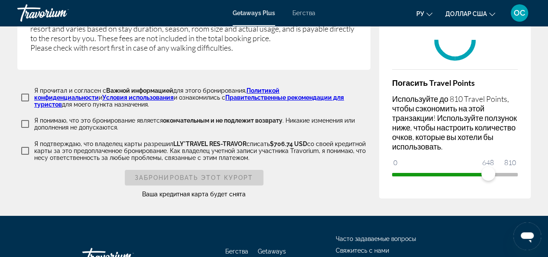
scroll to position [1457, 0]
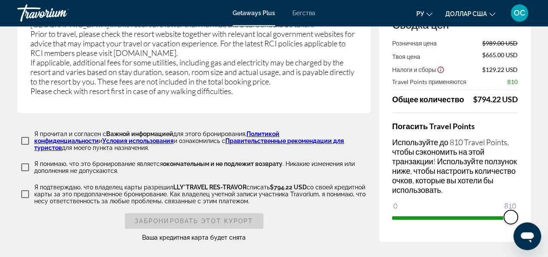
drag, startPoint x: 489, startPoint y: 192, endPoint x: 521, endPoint y: 197, distance: 32.0
click at [521, 197] on div "Сводка цен Розничная цена $989.00 USD Твоя цена $665.00 USD Налоги и сборы $129…" at bounding box center [454, 120] width 151 height 241
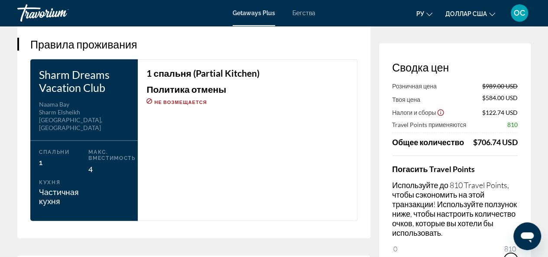
scroll to position [938, 0]
